Goal: Information Seeking & Learning: Understand process/instructions

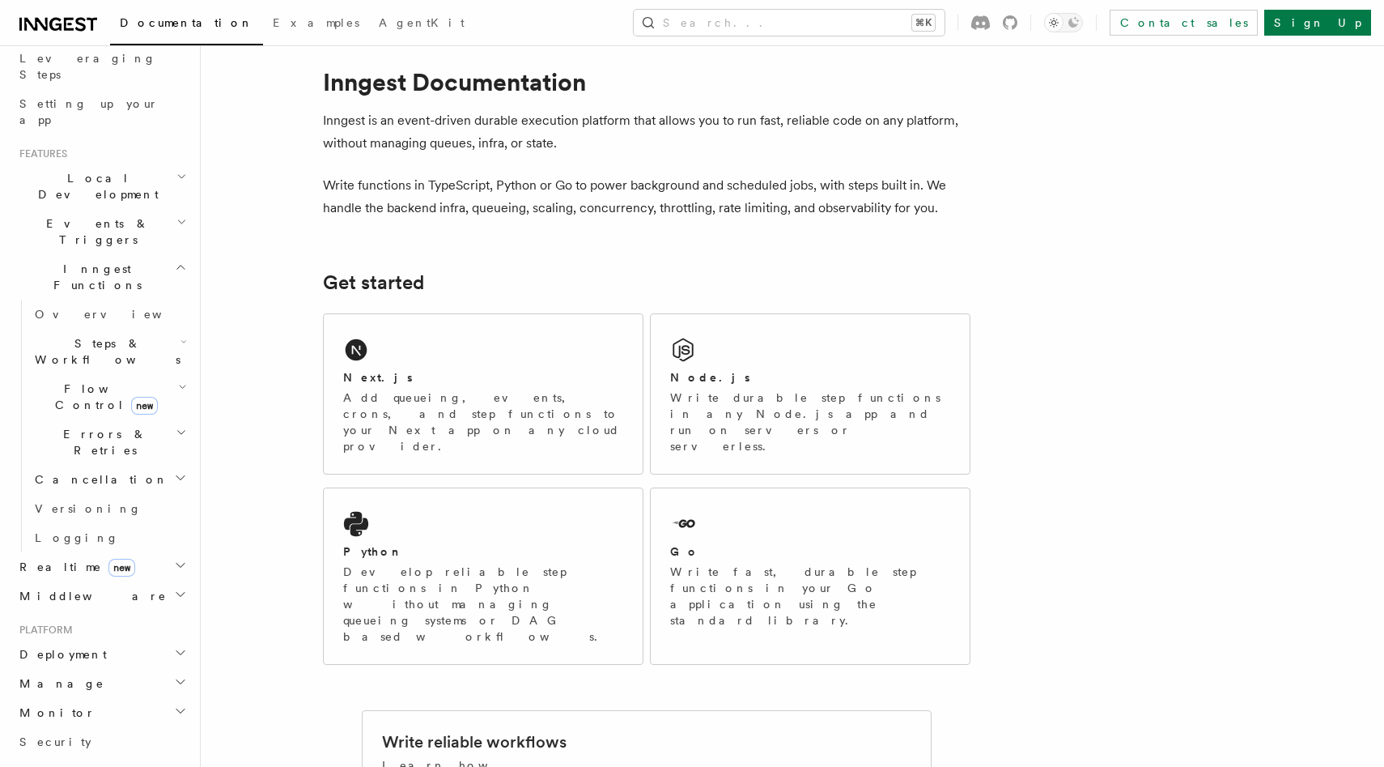
scroll to position [359, 0]
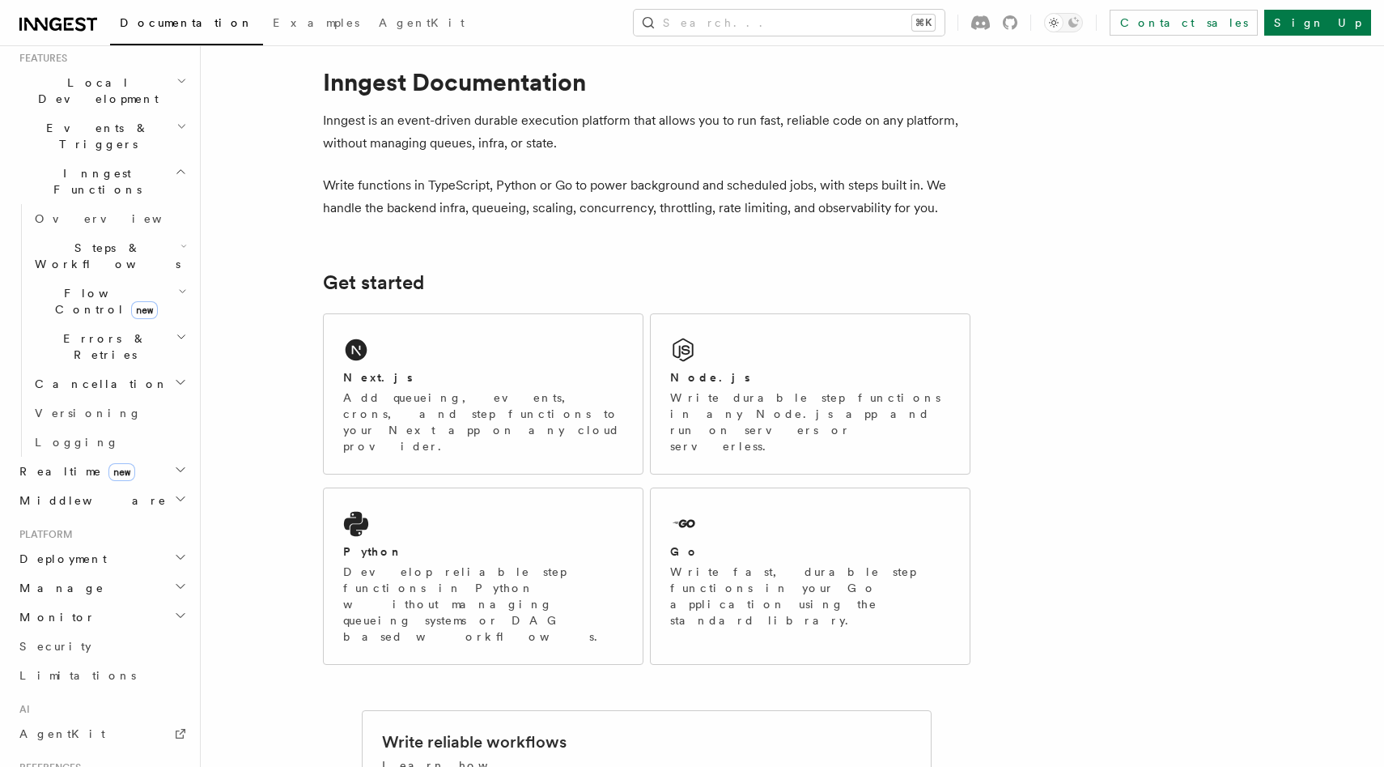
click at [150, 544] on h2 "Deployment" at bounding box center [101, 558] width 177 height 29
click at [109, 573] on link "Overview" at bounding box center [109, 587] width 162 height 29
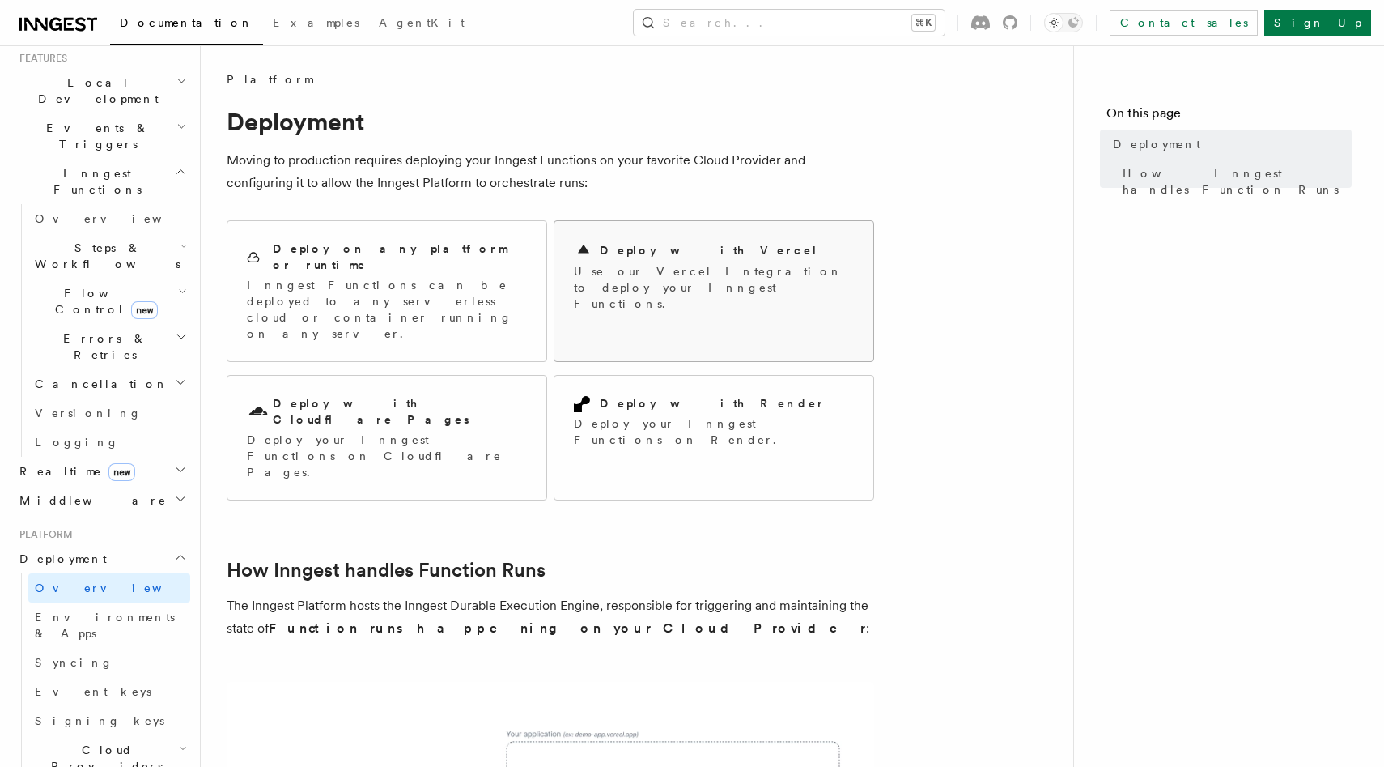
click at [641, 272] on p "Use our Vercel Integration to deploy your Inngest Functions." at bounding box center [714, 287] width 280 height 49
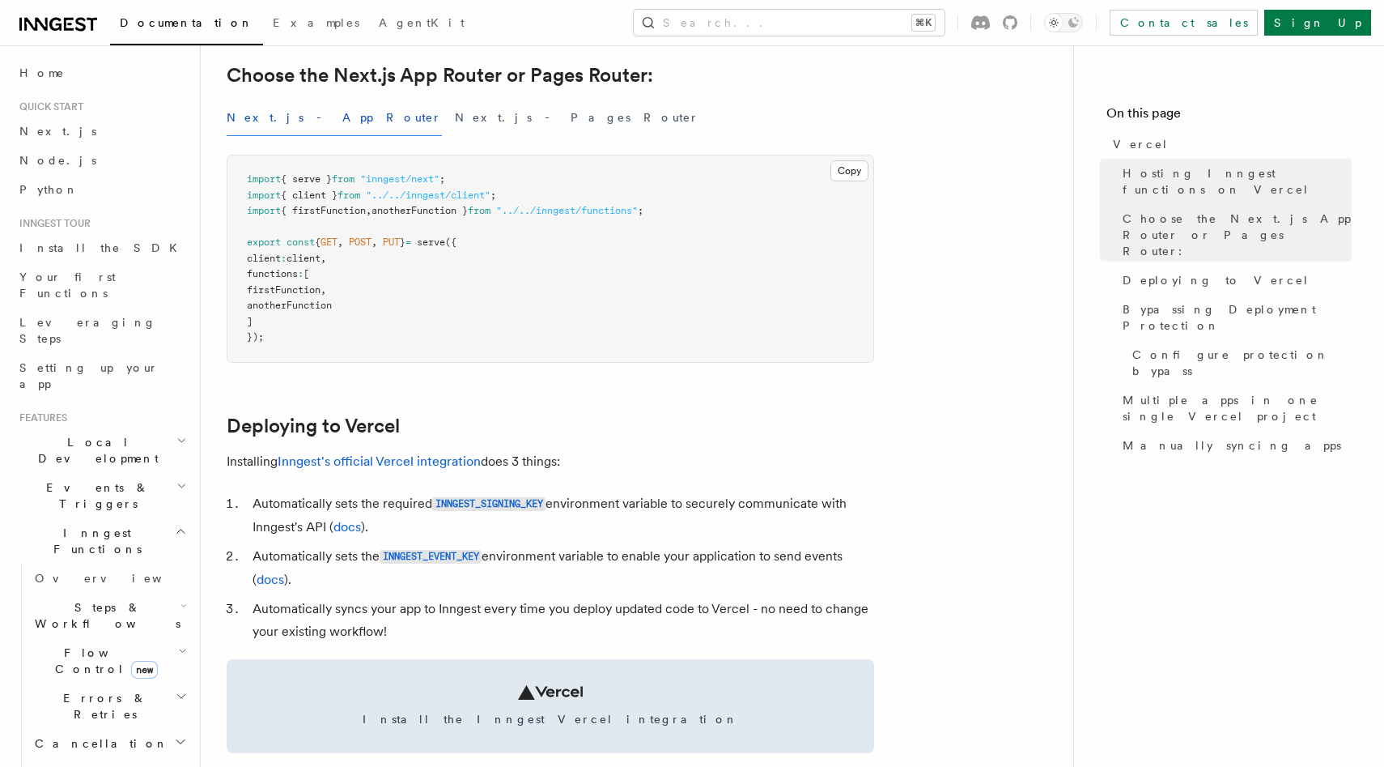
scroll to position [405, 0]
click at [453, 457] on link "Inngest's official Vercel integration" at bounding box center [379, 460] width 203 height 15
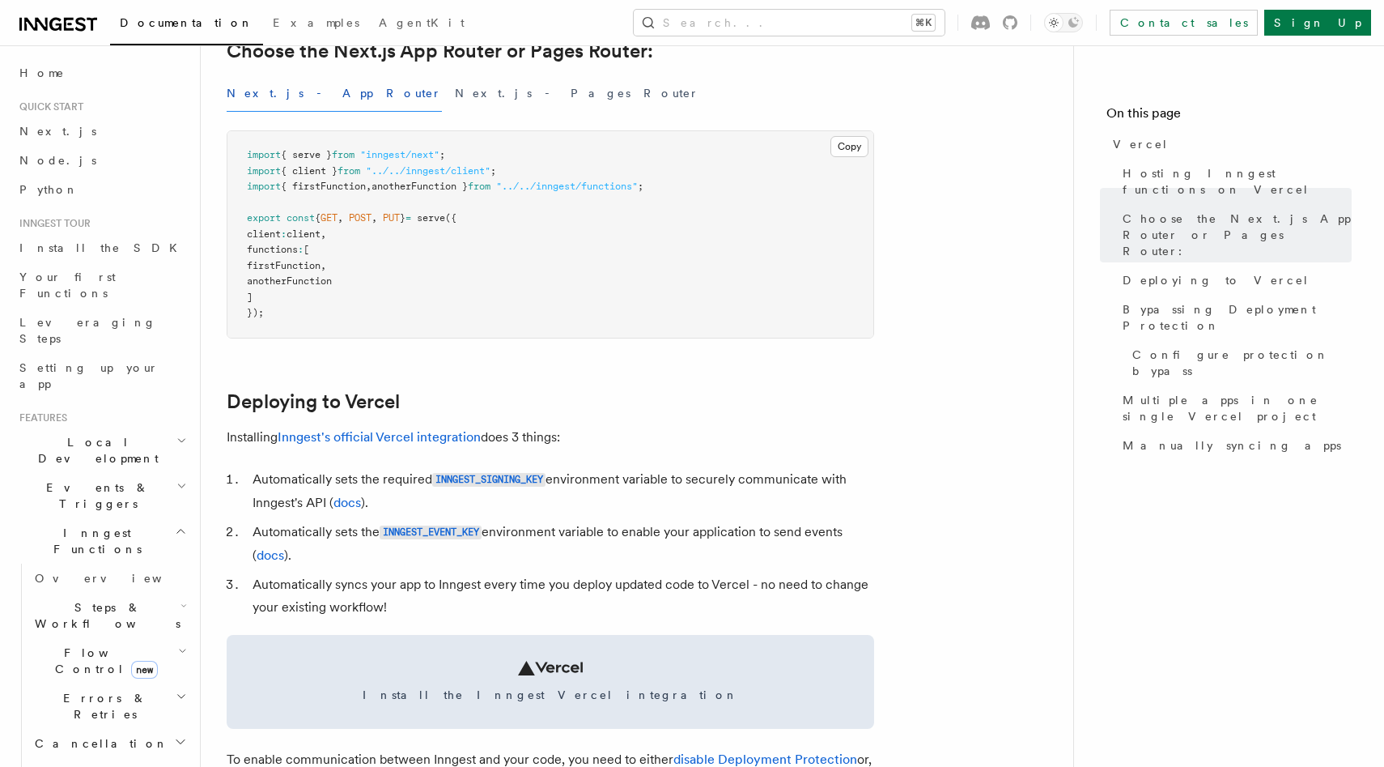
scroll to position [432, 0]
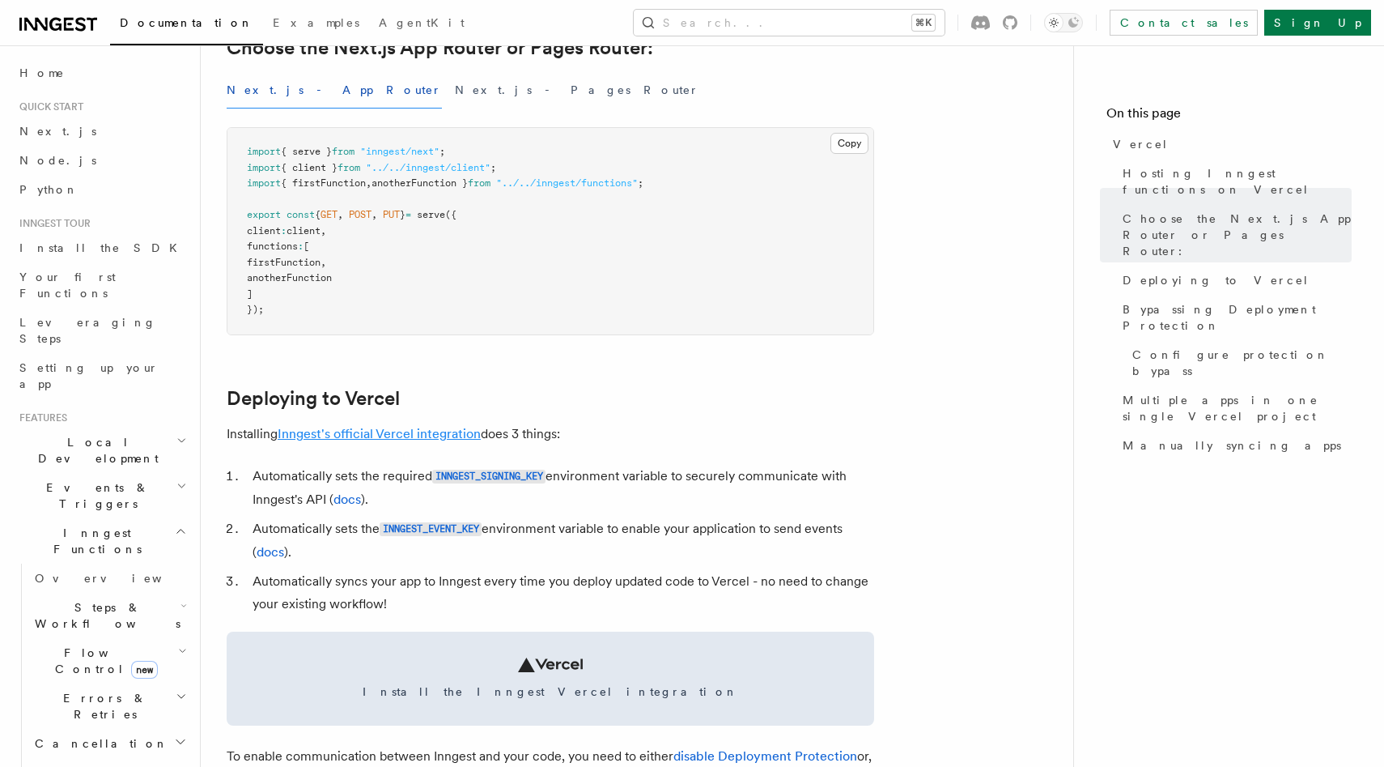
click at [312, 437] on link "Inngest's official Vercel integration" at bounding box center [379, 433] width 203 height 15
